Goal: Task Accomplishment & Management: Use online tool/utility

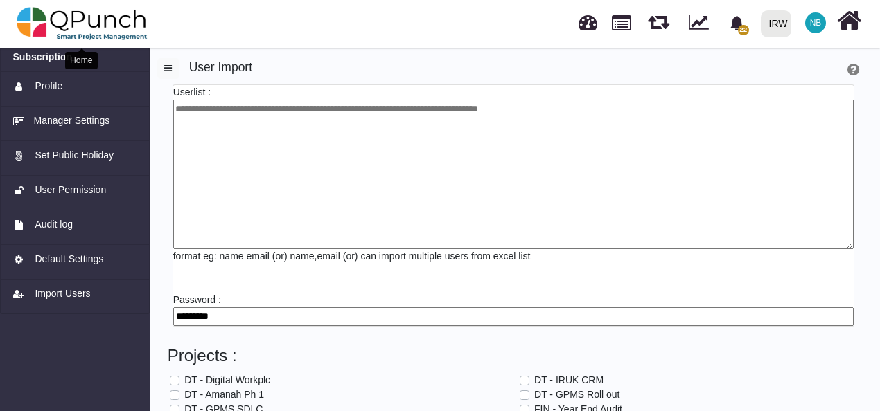
click at [39, 12] on img at bounding box center [82, 24] width 131 height 42
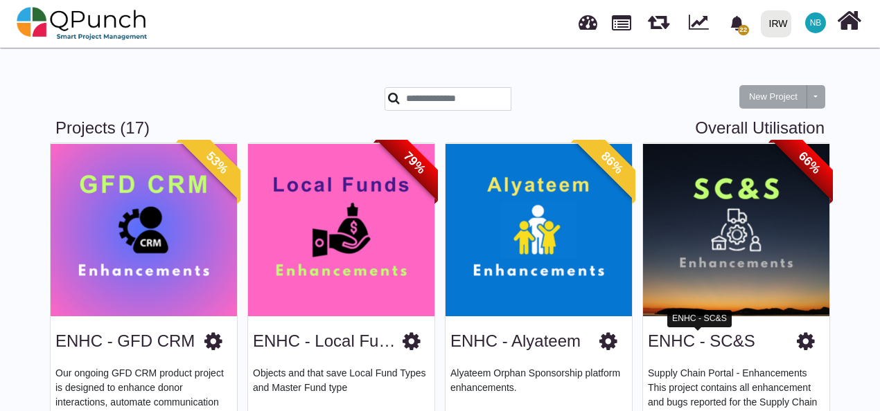
click at [695, 337] on link "ENHC - SC&S" at bounding box center [701, 341] width 107 height 19
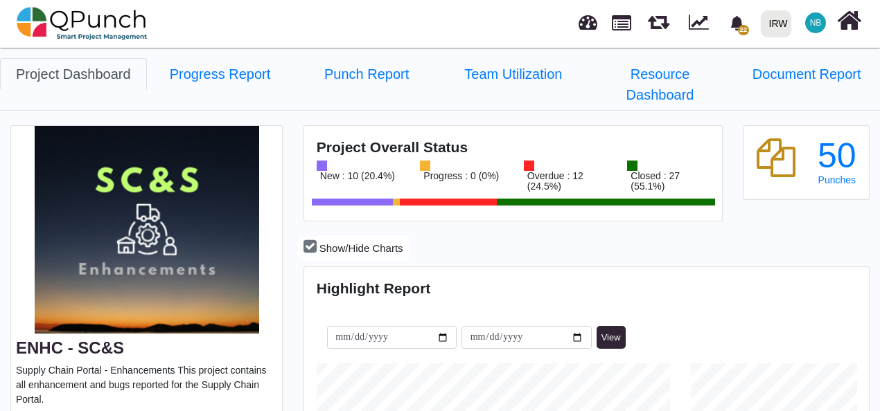
scroll to position [176, 187]
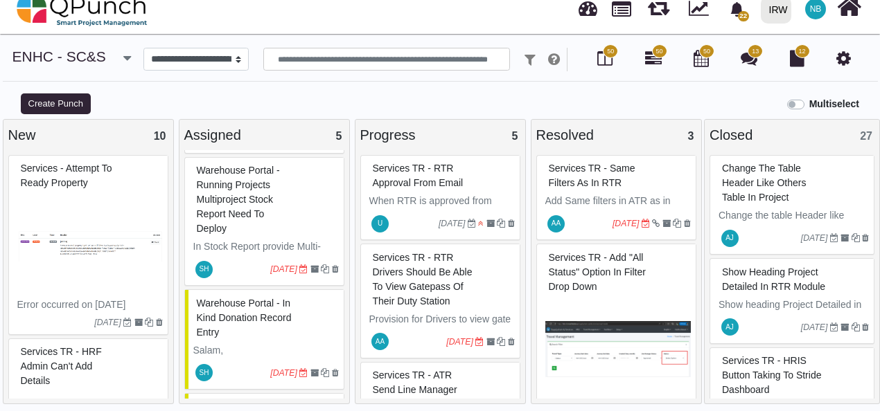
scroll to position [199, 0]
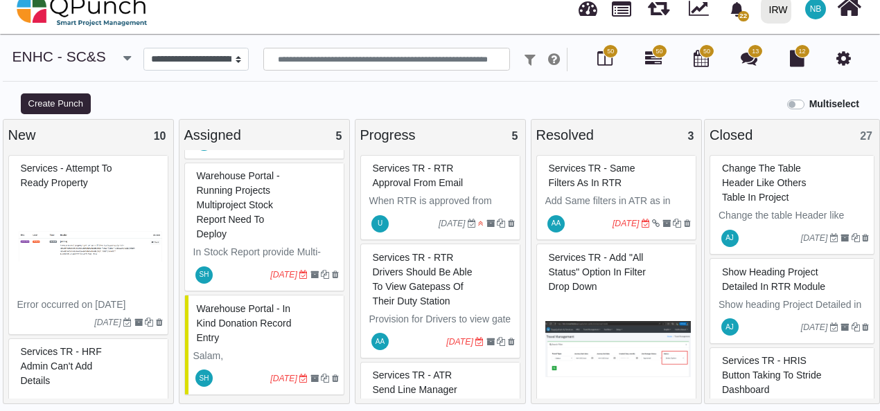
click at [249, 209] on span "Warehouse Portal - Running projects multiproject stock report need to deploy" at bounding box center [238, 204] width 83 height 69
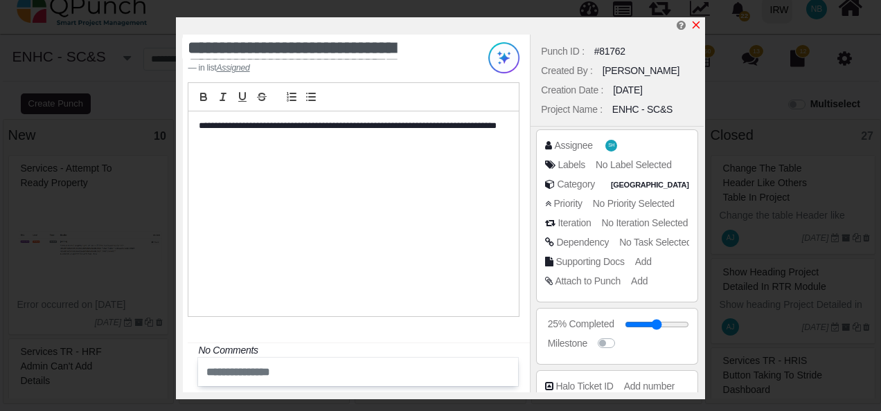
click at [694, 28] on icon "x" at bounding box center [696, 25] width 8 height 8
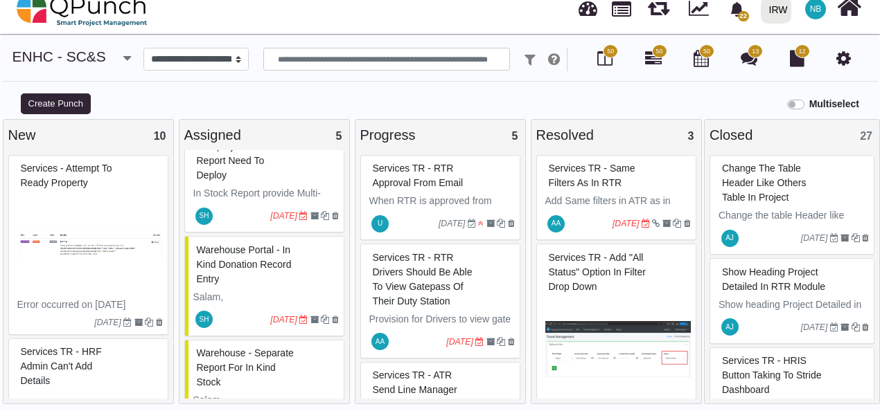
scroll to position [305, 0]
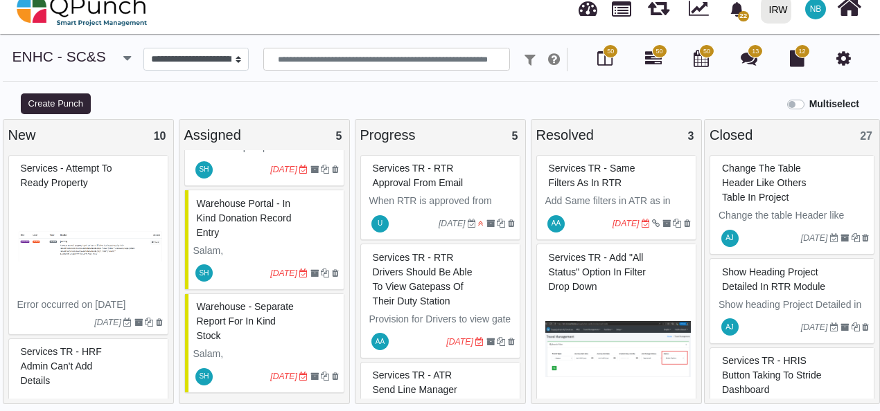
click at [268, 219] on span "Warehouse portal - In kind donation record entry" at bounding box center [244, 218] width 95 height 40
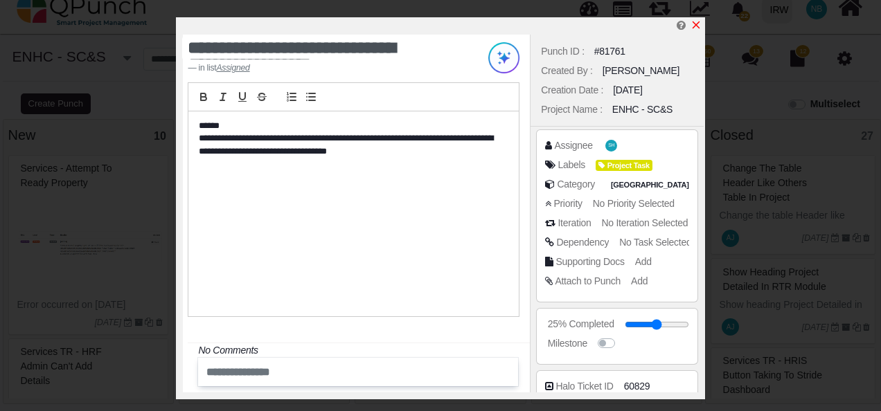
click at [697, 28] on icon "x" at bounding box center [696, 25] width 8 height 8
